Goal: Book appointment/travel/reservation

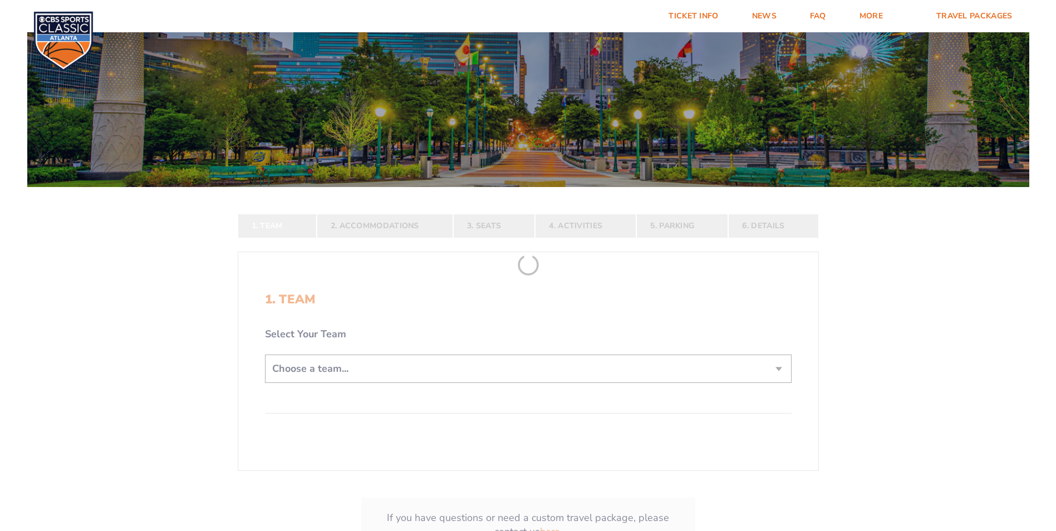
scroll to position [110, 0]
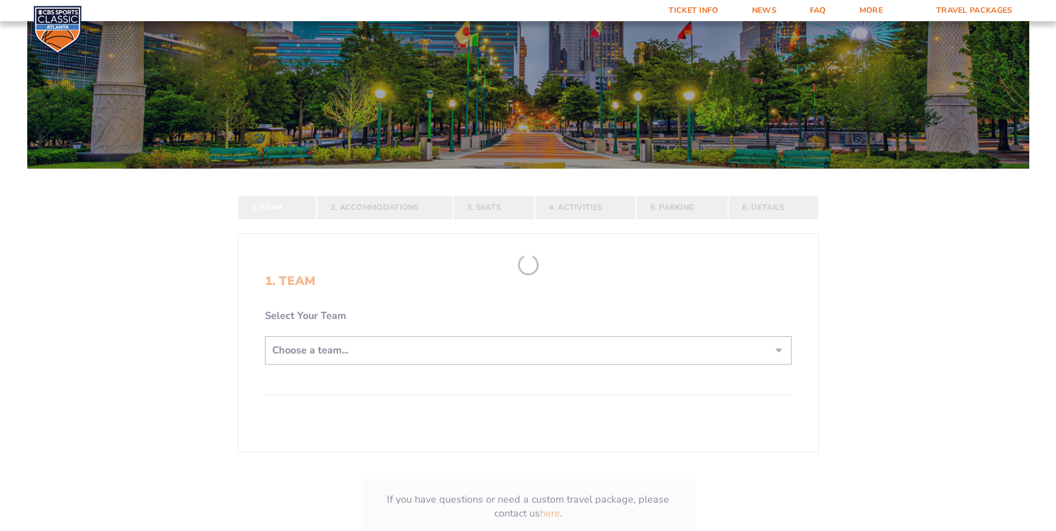
click at [782, 351] on form "Kentucky Kentucky Travel Package Ohio State Ohio State Travel Package North Car…" at bounding box center [528, 238] width 1056 height 697
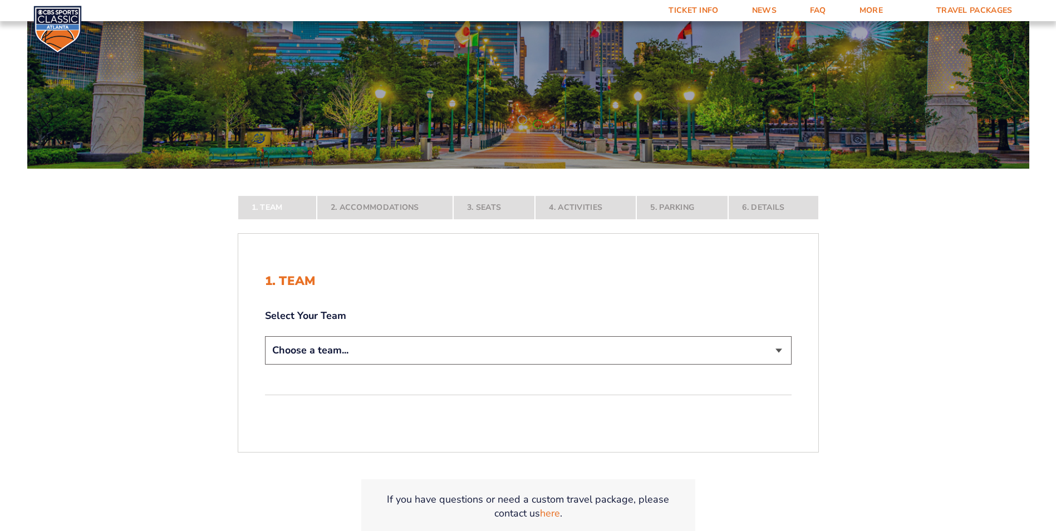
click at [778, 349] on select "Choose a team... [US_STATE] Wildcats [US_STATE] State Buckeyes [US_STATE] Tar H…" at bounding box center [528, 350] width 527 height 28
select select "12956"
click at [265, 365] on select "Choose a team... [US_STATE] Wildcats [US_STATE] State Buckeyes [US_STATE] Tar H…" at bounding box center [528, 350] width 527 height 28
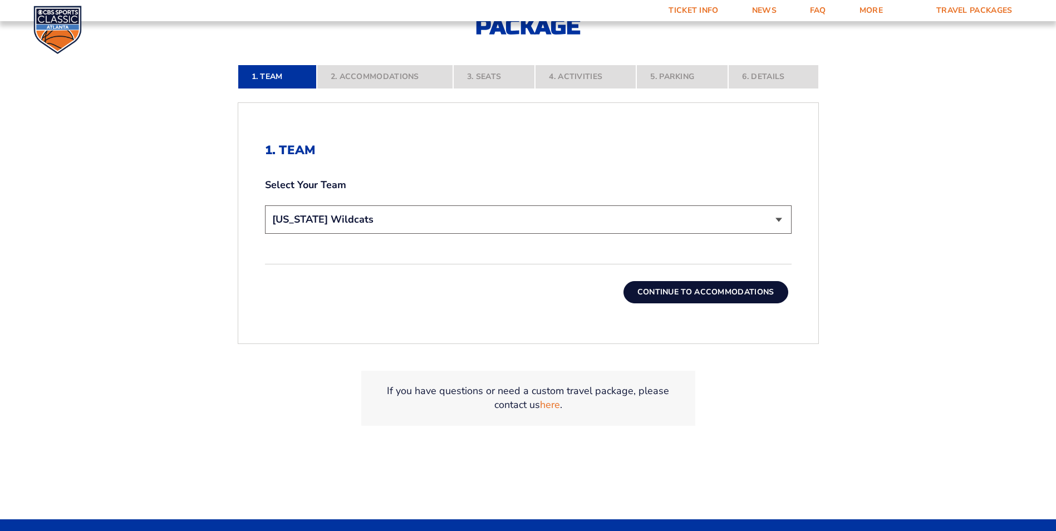
scroll to position [352, 0]
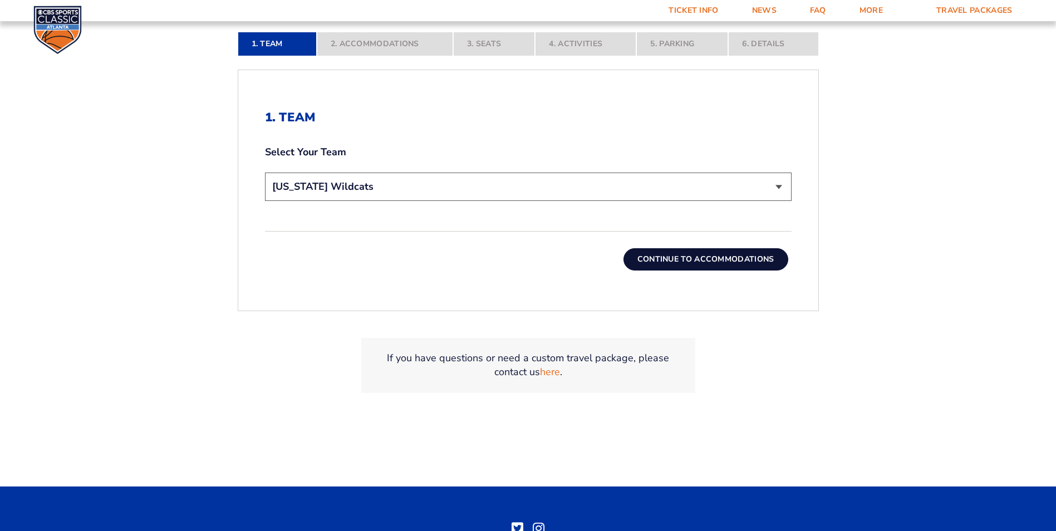
click at [673, 254] on button "Continue To Accommodations" at bounding box center [705, 259] width 165 height 22
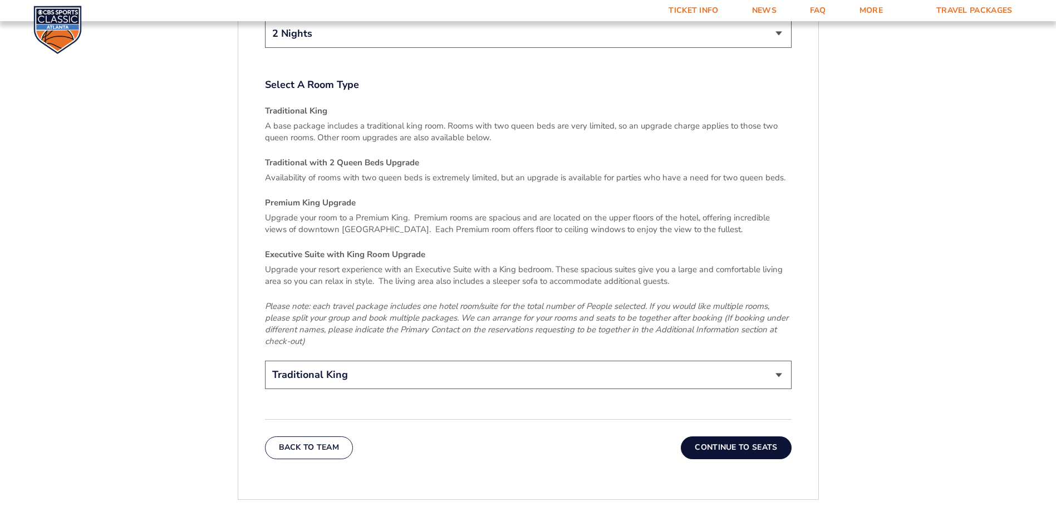
scroll to position [1643, 0]
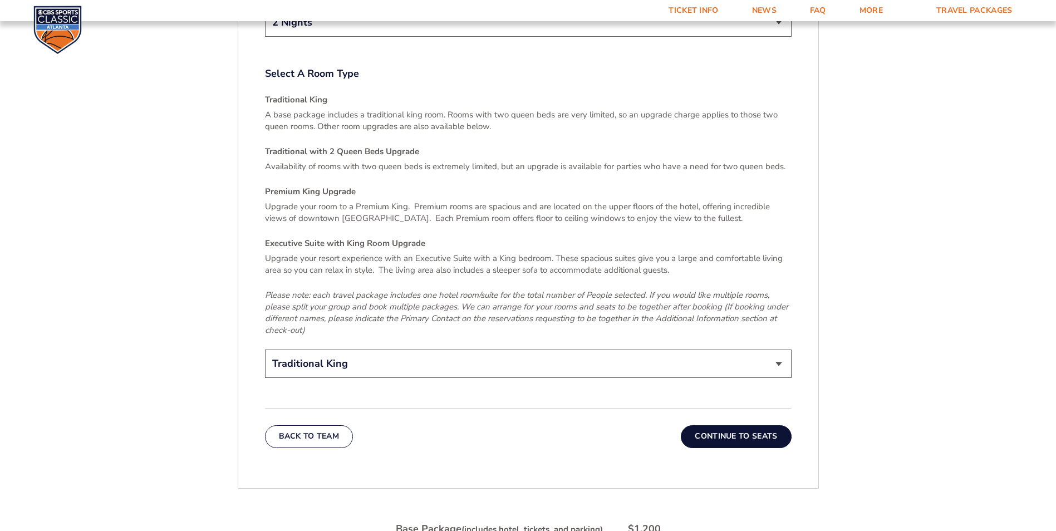
click at [734, 425] on button "Continue To Seats" at bounding box center [736, 436] width 110 height 22
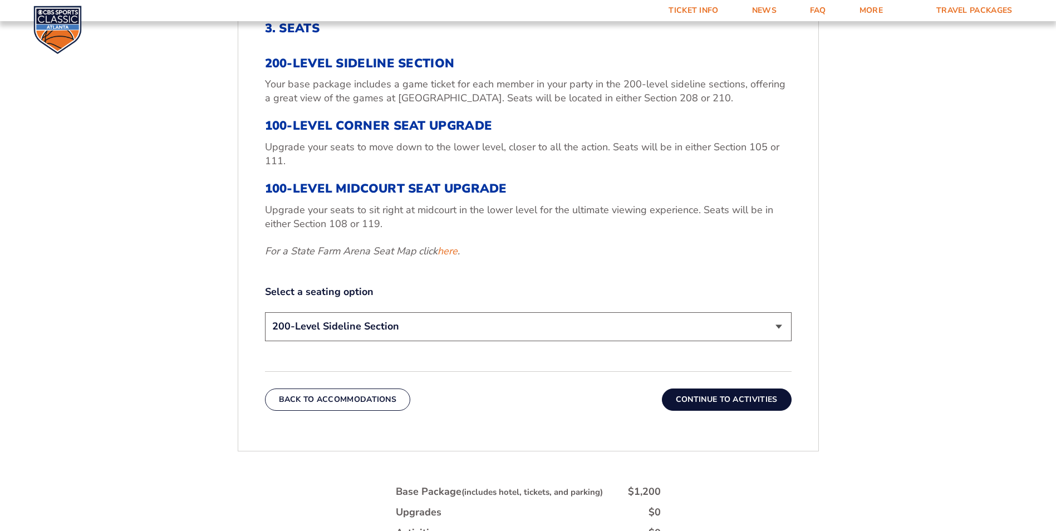
scroll to position [492, 0]
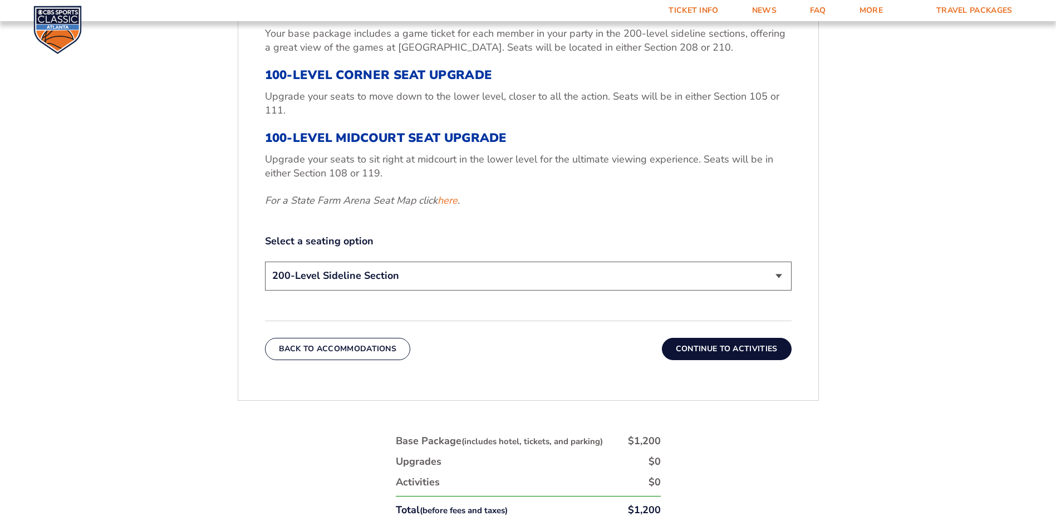
click at [780, 276] on select "200-Level Sideline Section 100-Level Corner Seat Upgrade (+$120 per person) 100…" at bounding box center [528, 276] width 527 height 28
click at [265, 262] on select "200-Level Sideline Section 100-Level Corner Seat Upgrade (+$120 per person) 100…" at bounding box center [528, 276] width 527 height 28
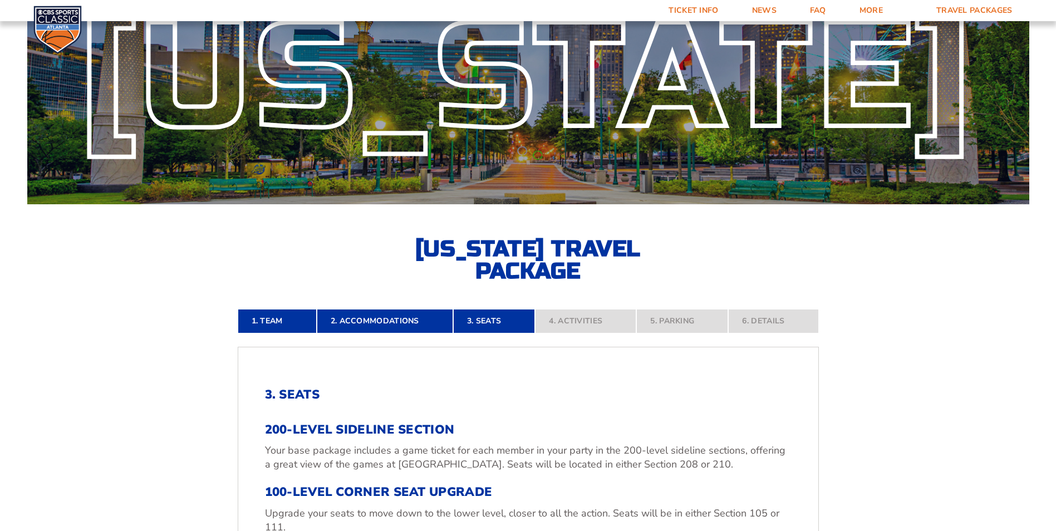
scroll to position [68, 0]
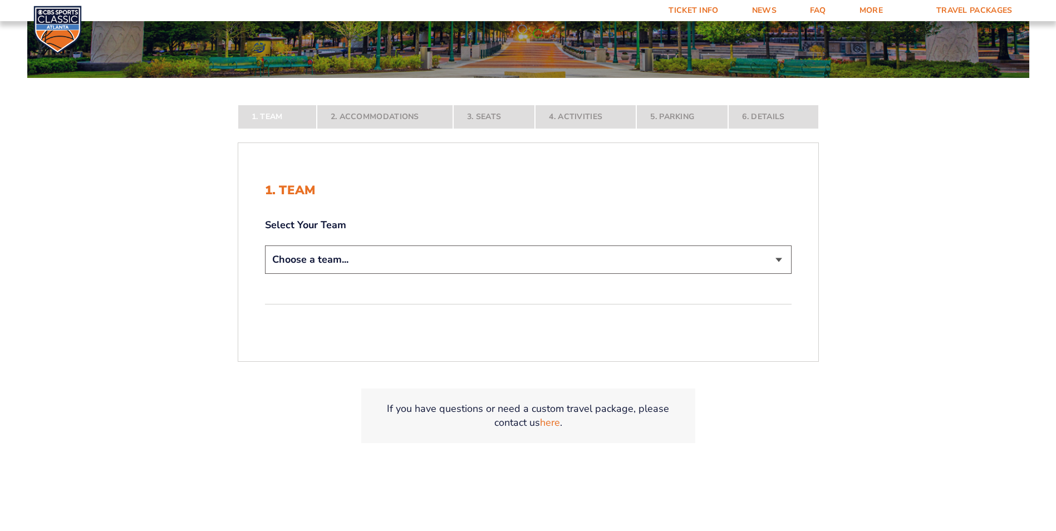
scroll to position [208, 0]
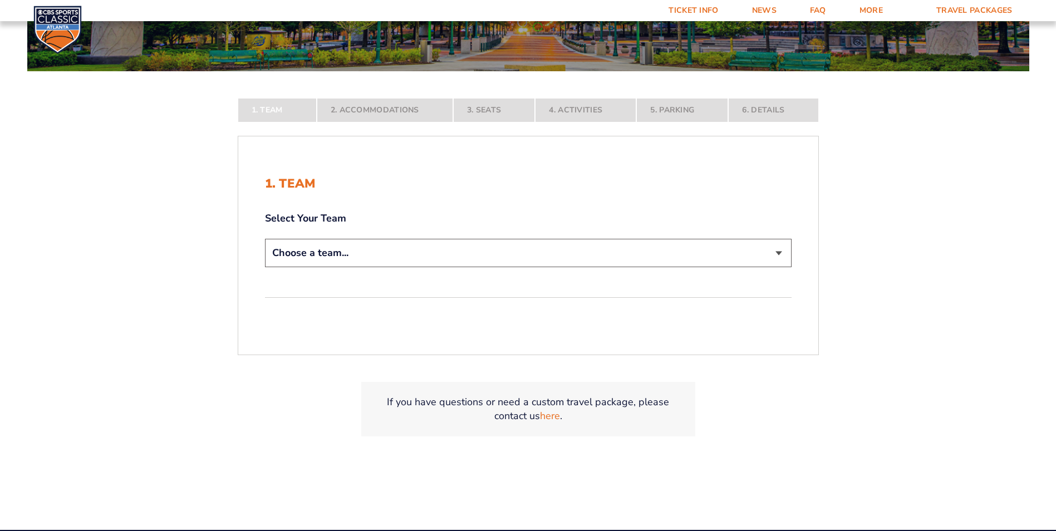
click at [774, 251] on select "Choose a team... [US_STATE] Wildcats [US_STATE] State Buckeyes [US_STATE] Tar H…" at bounding box center [528, 253] width 527 height 28
select select "12756"
click at [265, 267] on select "Choose a team... [US_STATE] Wildcats [US_STATE] State Buckeyes [US_STATE] Tar H…" at bounding box center [528, 253] width 527 height 28
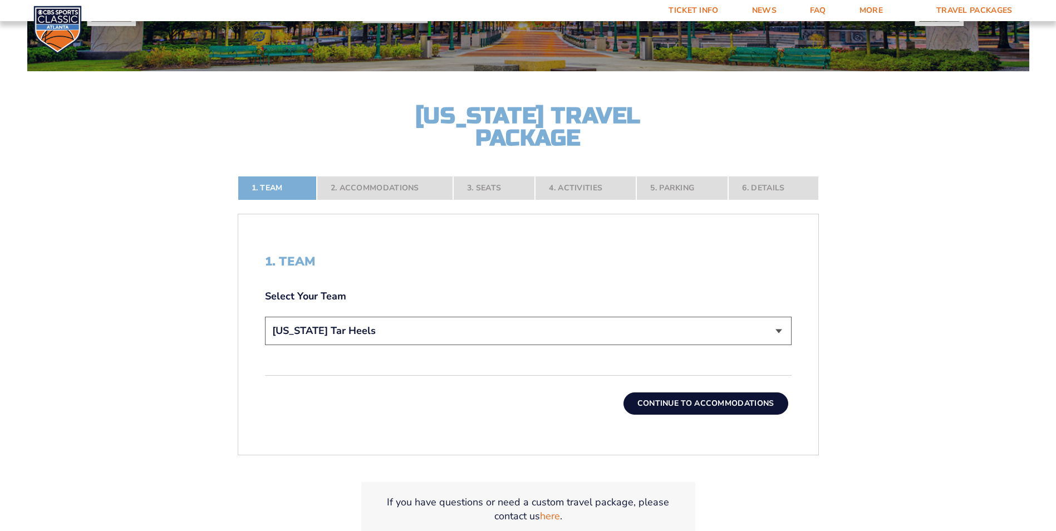
click at [737, 406] on button "Continue To Accommodations" at bounding box center [705, 403] width 165 height 22
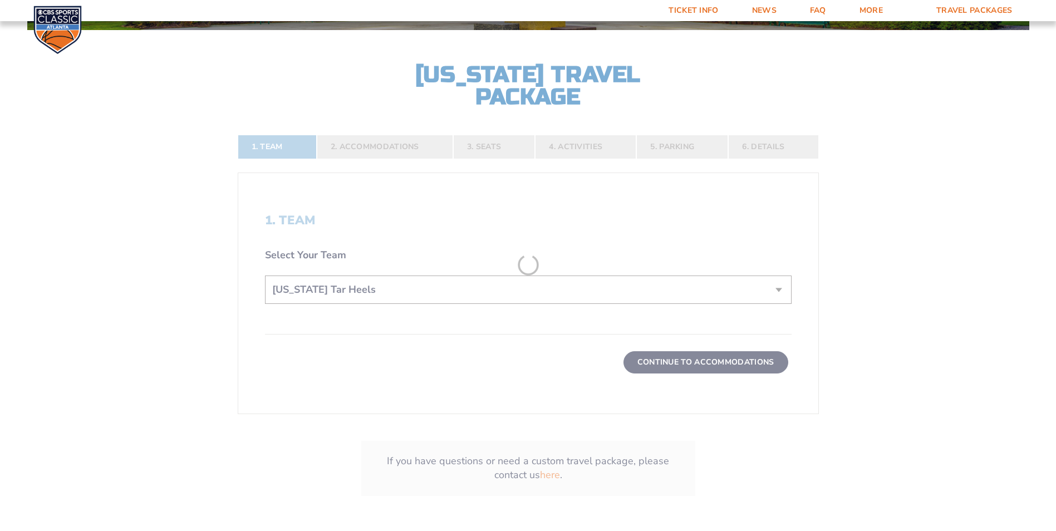
scroll to position [251, 0]
